Goal: Information Seeking & Learning: Check status

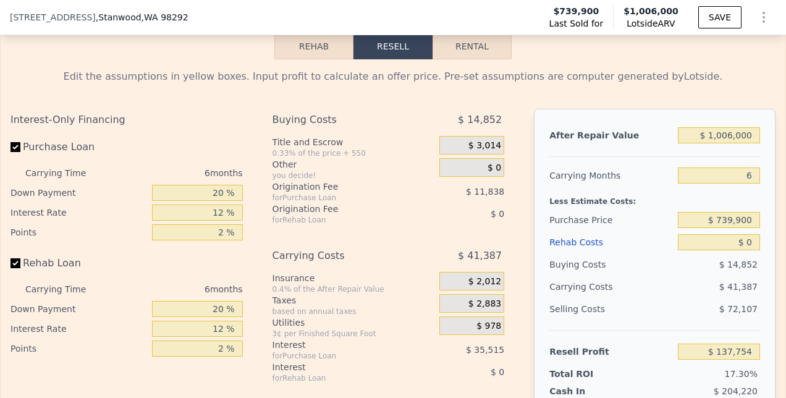
scroll to position [2082, 0]
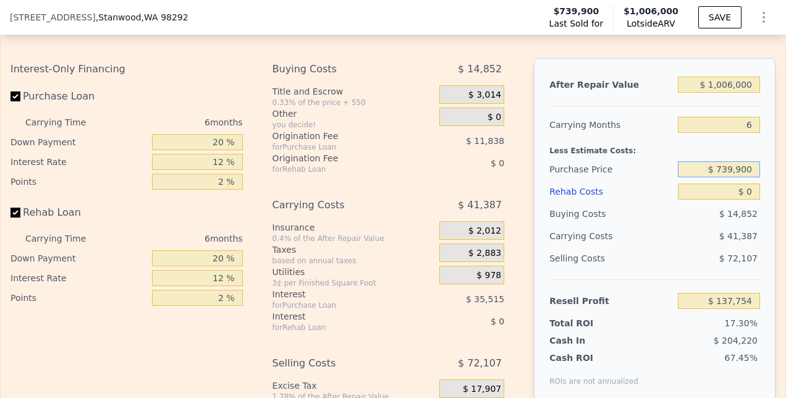
click at [697, 170] on input "$ 739,900" at bounding box center [719, 169] width 82 height 16
type input "$ 0"
type input "$ 685,000"
type input "$ 196,349"
type input "$ 8"
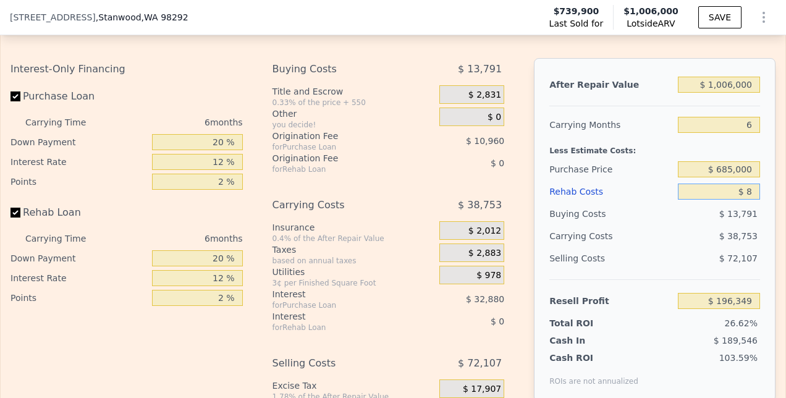
type input "$ 196,341"
type input "$ 85"
type input "$ 196,257"
type input "$ 8,500"
type input "$ 187,305"
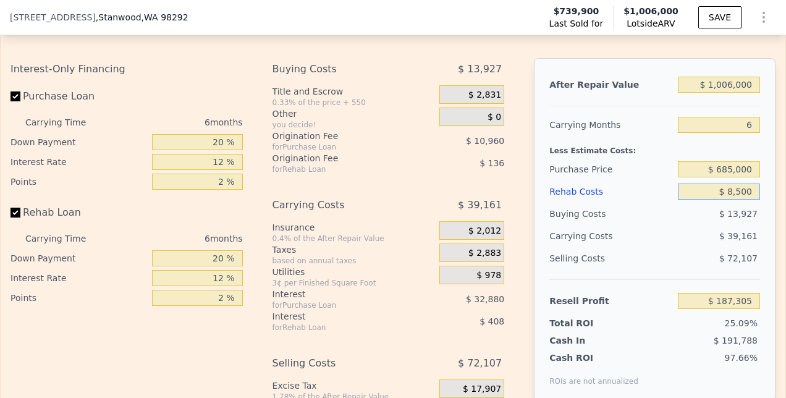
type input "$ 85,000"
type input "$ 105,909"
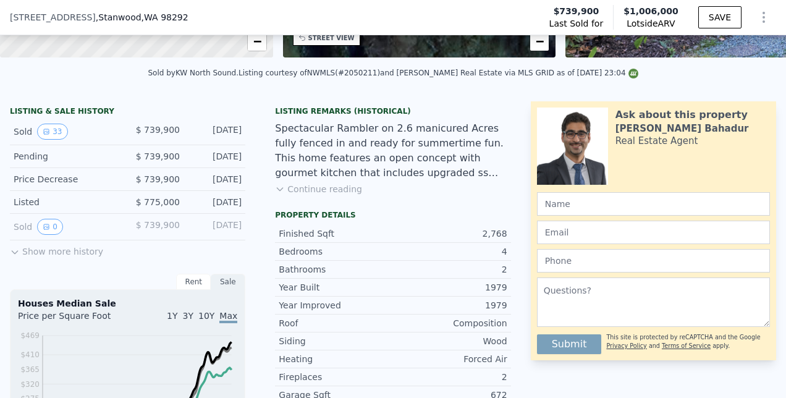
scroll to position [263, 0]
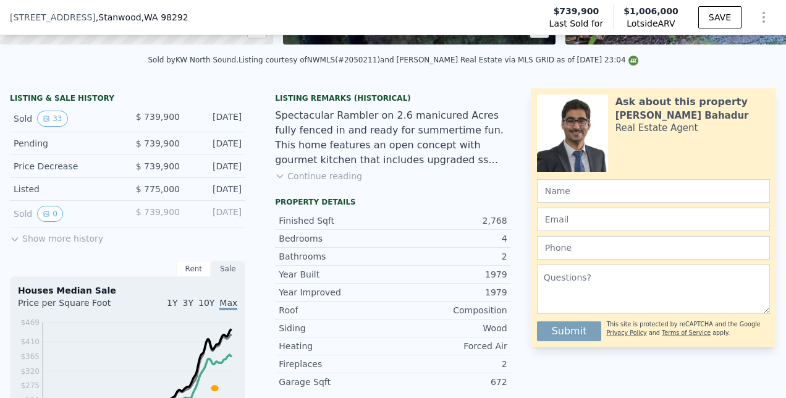
type input "$ 85,000"
click at [36, 245] on button "Show more history" at bounding box center [56, 235] width 93 height 17
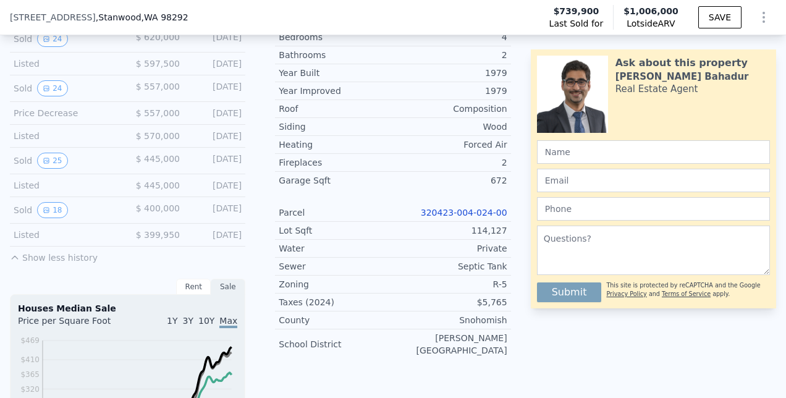
scroll to position [478, 0]
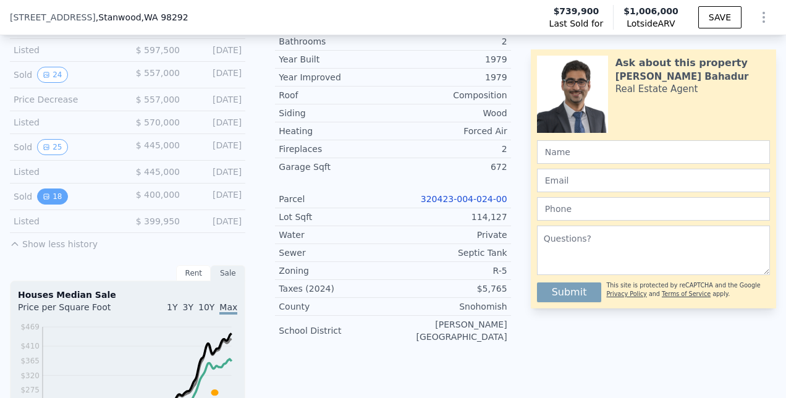
click at [53, 199] on button "18" at bounding box center [52, 196] width 30 height 16
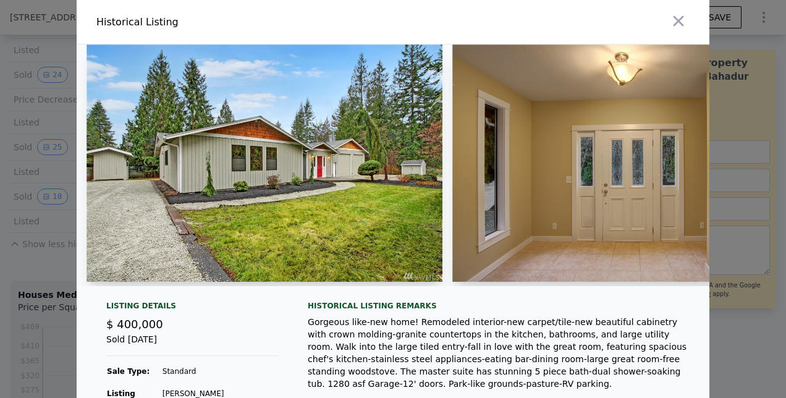
click at [217, 161] on img at bounding box center [264, 162] width 356 height 237
click at [618, 159] on img at bounding box center [630, 162] width 356 height 237
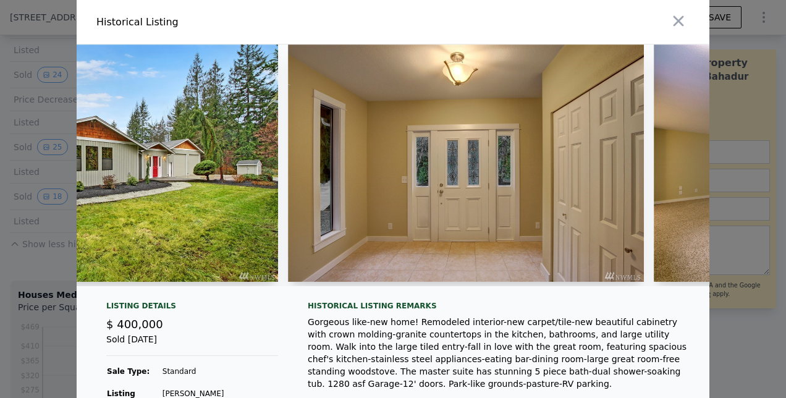
scroll to position [0, 222]
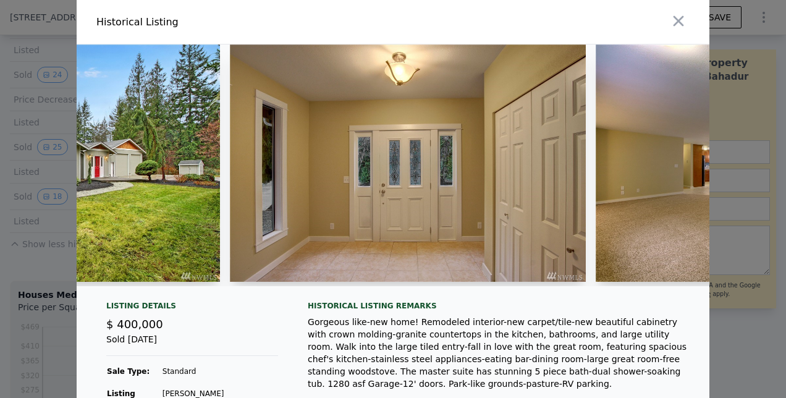
click at [706, 290] on div at bounding box center [393, 199] width 786 height 398
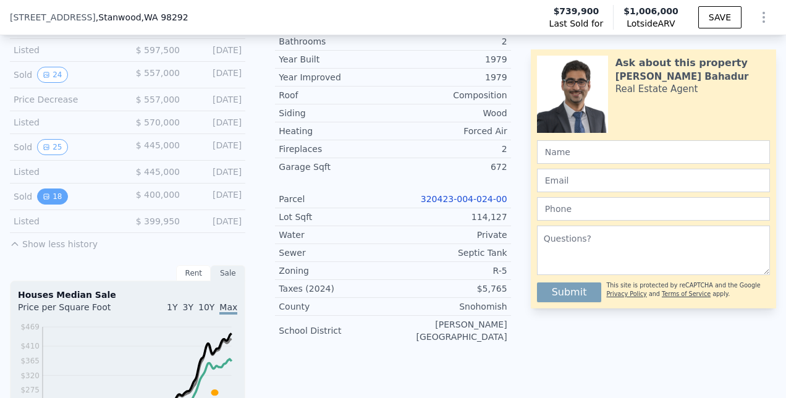
click at [61, 201] on button "18" at bounding box center [52, 196] width 30 height 16
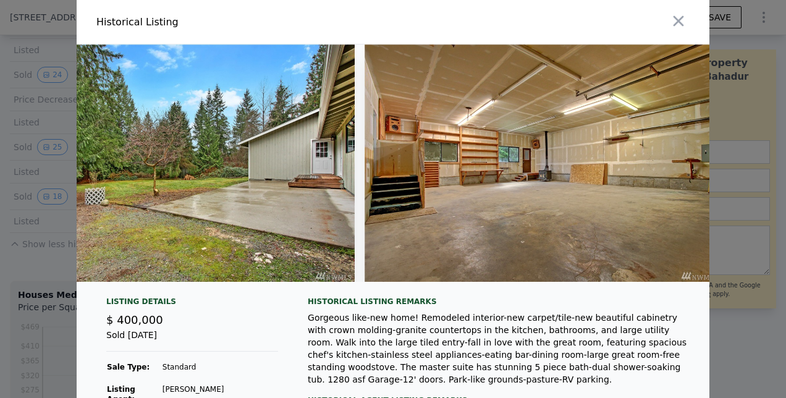
scroll to position [0, 5970]
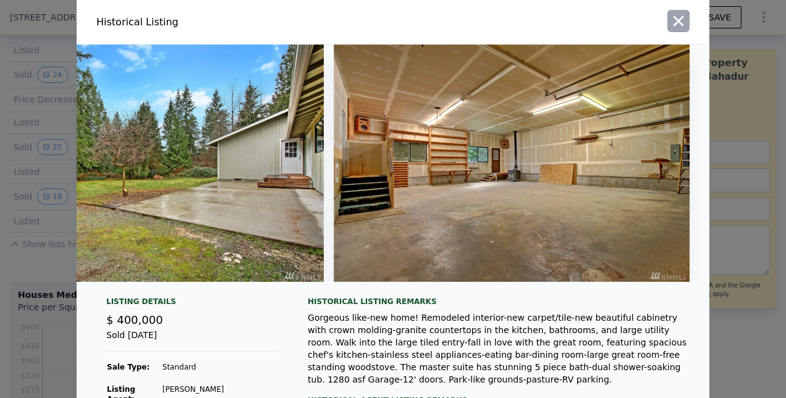
click at [671, 20] on icon "button" at bounding box center [678, 20] width 17 height 17
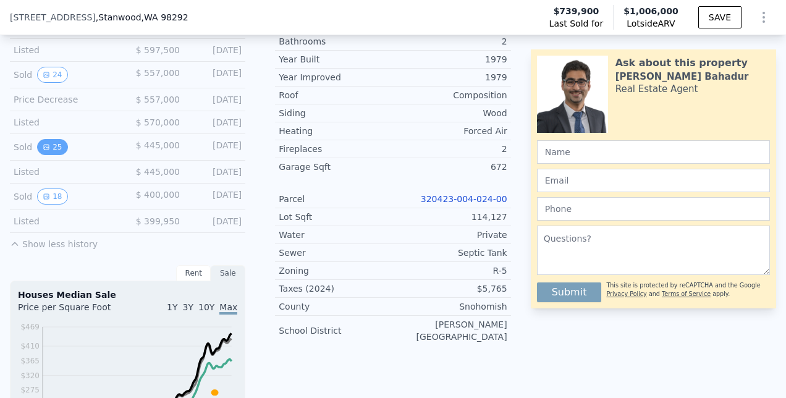
click at [49, 151] on button "25" at bounding box center [52, 147] width 30 height 16
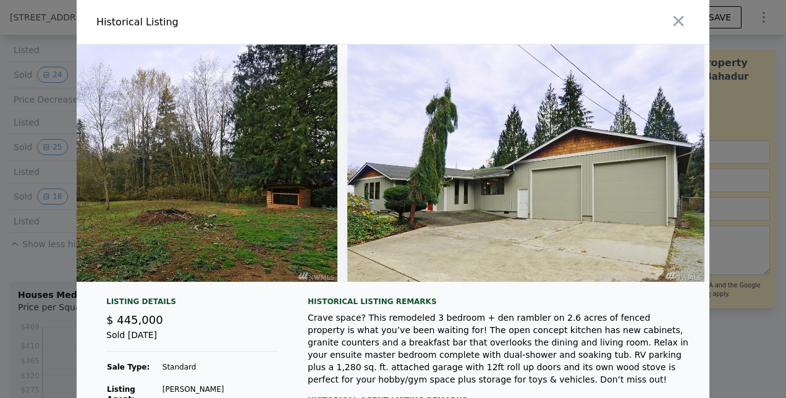
scroll to position [0, 8409]
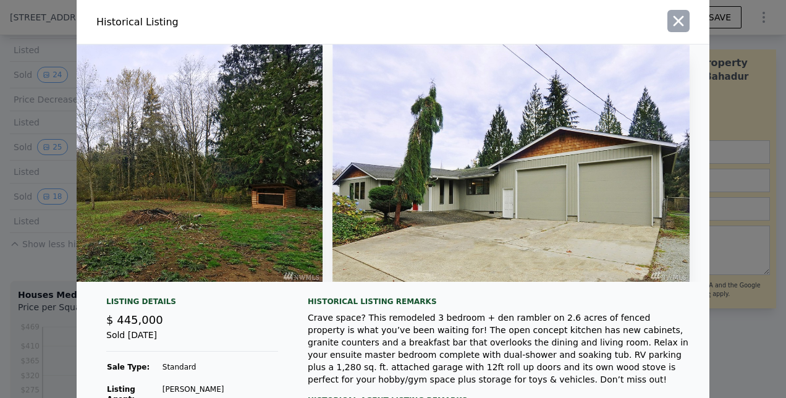
click at [673, 17] on icon "button" at bounding box center [678, 21] width 11 height 11
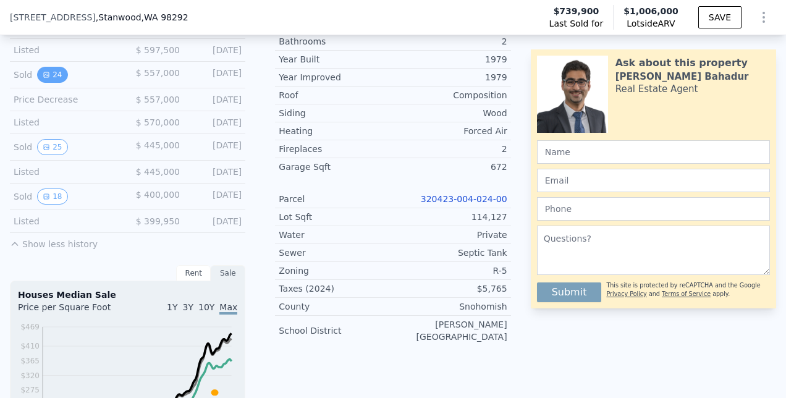
click at [60, 80] on button "24" at bounding box center [52, 75] width 30 height 16
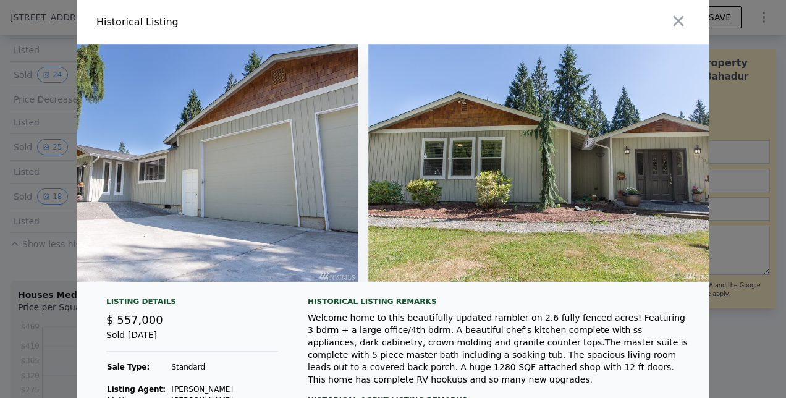
scroll to position [0, 7859]
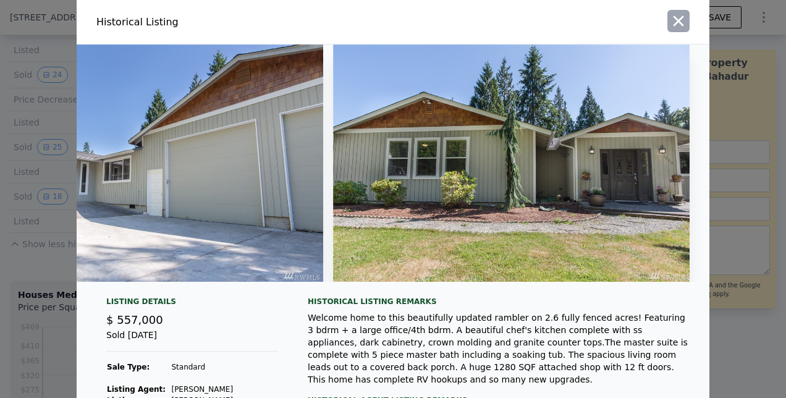
click at [672, 21] on icon "button" at bounding box center [678, 20] width 17 height 17
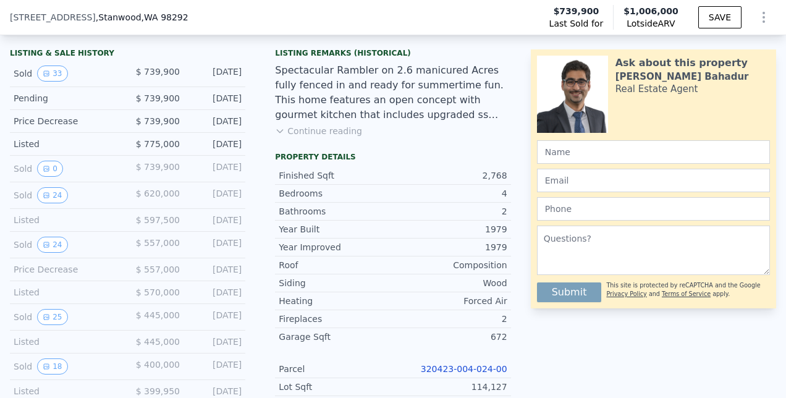
scroll to position [305, 0]
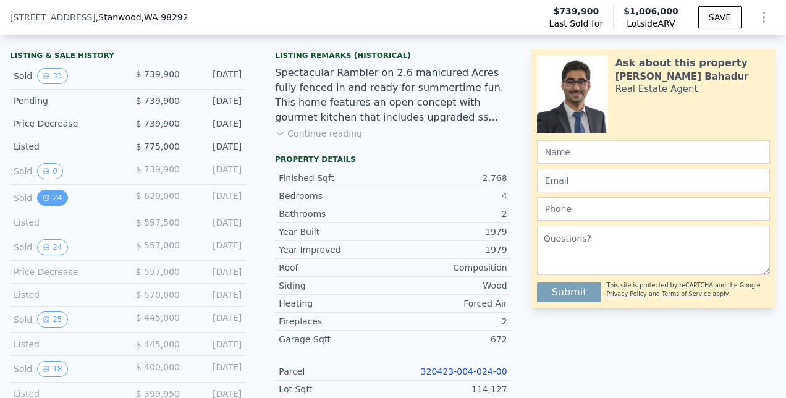
click at [56, 205] on button "24" at bounding box center [52, 198] width 30 height 16
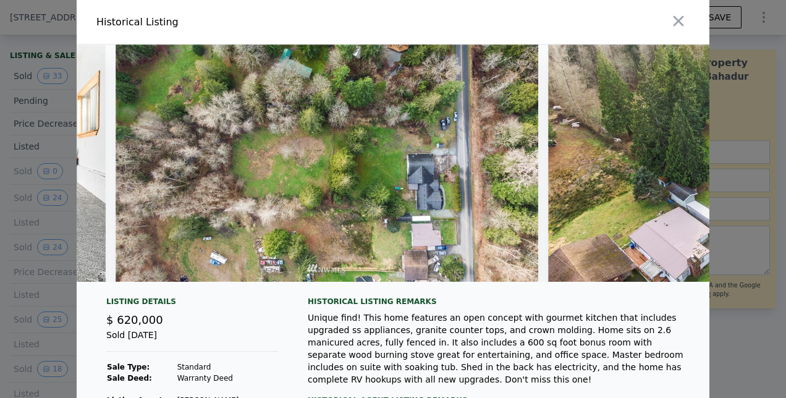
scroll to position [0, 8030]
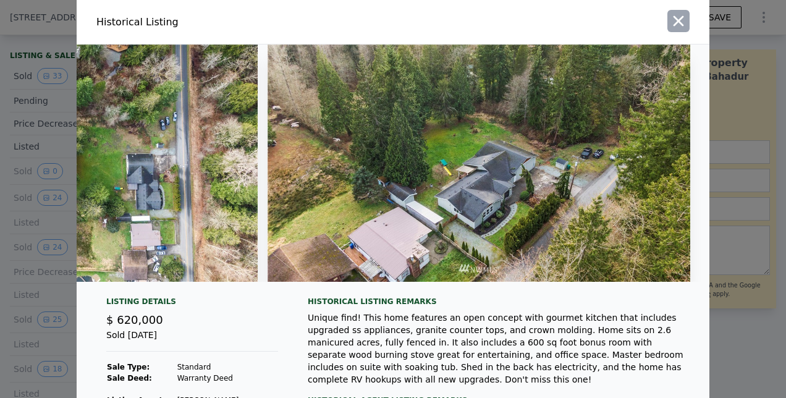
click at [673, 19] on icon "button" at bounding box center [678, 20] width 17 height 17
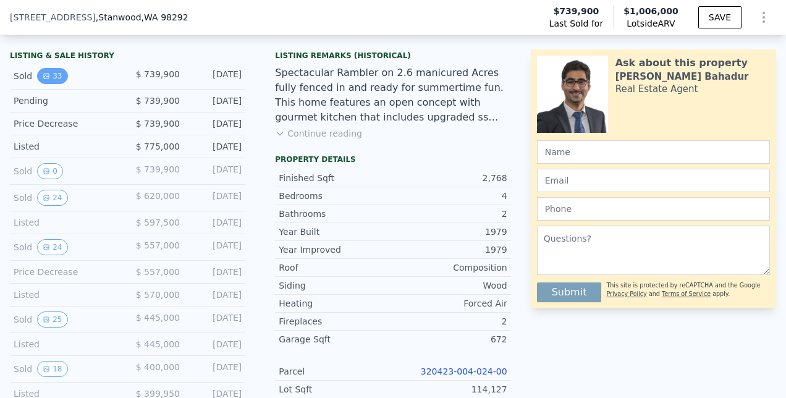
click at [50, 84] on button "33" at bounding box center [52, 76] width 30 height 16
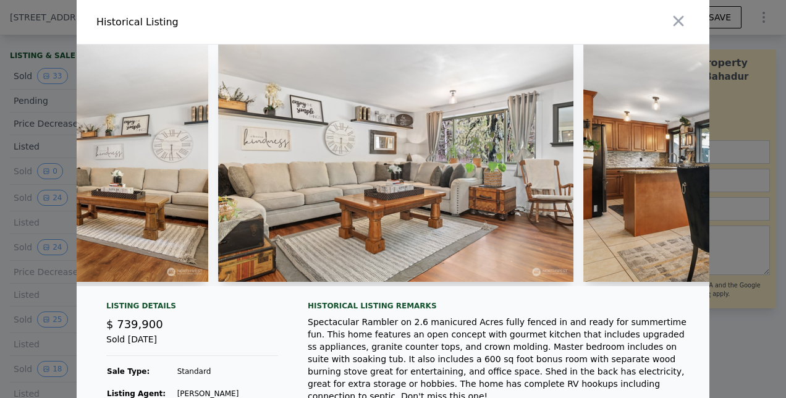
scroll to position [0, 2471]
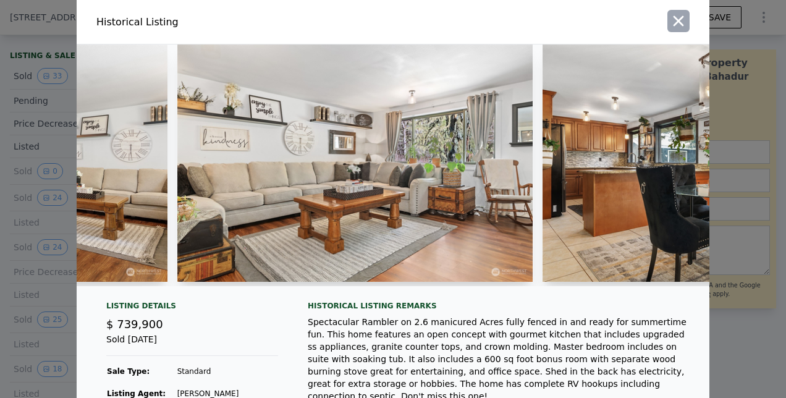
click at [667, 23] on button "button" at bounding box center [678, 21] width 22 height 22
